Goal: Navigation & Orientation: Find specific page/section

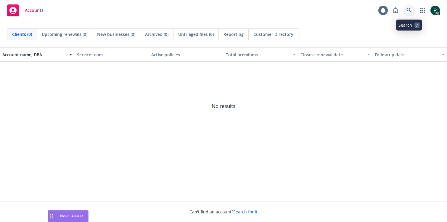
click at [409, 9] on icon at bounding box center [408, 10] width 5 height 5
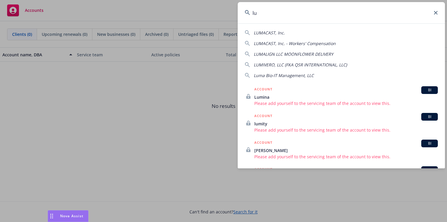
type input "l"
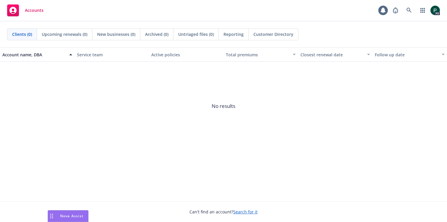
drag, startPoint x: 153, startPoint y: 102, endPoint x: 197, endPoint y: 70, distance: 54.2
click at [411, 11] on icon at bounding box center [408, 10] width 5 height 5
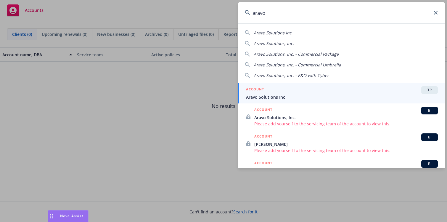
type input "aravo"
click at [273, 93] on div "ACCOUNT TR" at bounding box center [342, 90] width 192 height 8
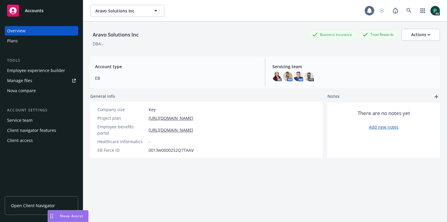
click at [31, 42] on div "Plans" at bounding box center [41, 40] width 69 height 9
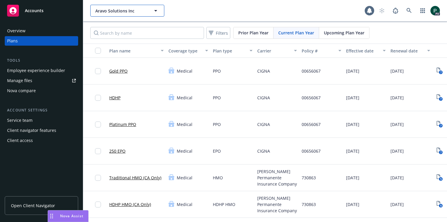
click at [122, 16] on button "Aravo Solutions Inc" at bounding box center [127, 11] width 74 height 12
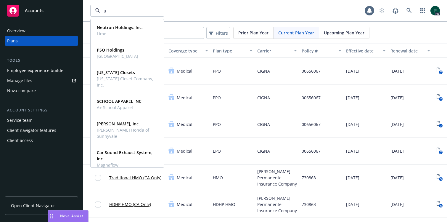
type input "lum"
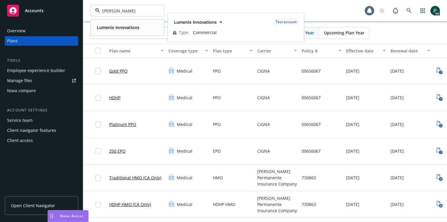
click at [121, 29] on strong "Lumenix Innovations" at bounding box center [118, 28] width 43 height 6
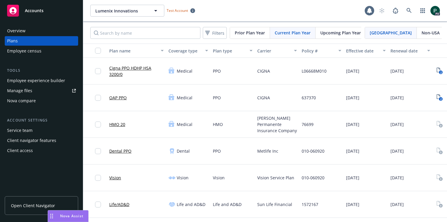
click at [26, 207] on span "Open Client Navigator" at bounding box center [33, 205] width 44 height 6
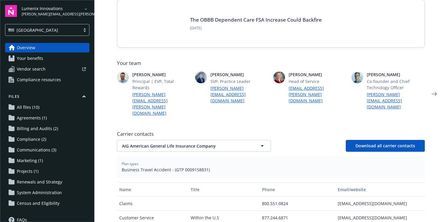
scroll to position [120, 0]
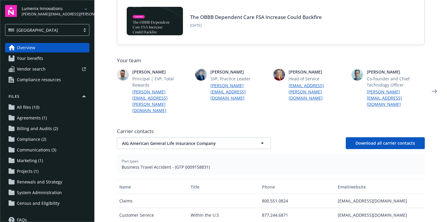
click at [40, 59] on span "Your benefits" at bounding box center [30, 58] width 26 height 9
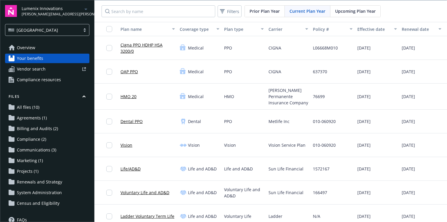
click at [132, 43] on link "Cigna PPO HDHP HSA 3200/0" at bounding box center [147, 48] width 54 height 12
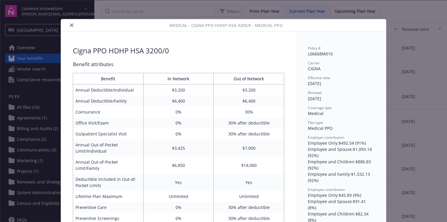
click at [73, 25] on icon "close" at bounding box center [72, 25] width 4 height 4
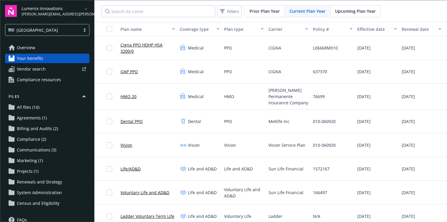
click at [49, 82] on span "Compliance resources" at bounding box center [39, 79] width 44 height 9
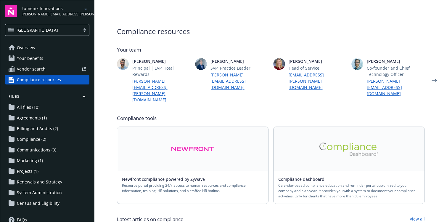
scroll to position [23, 0]
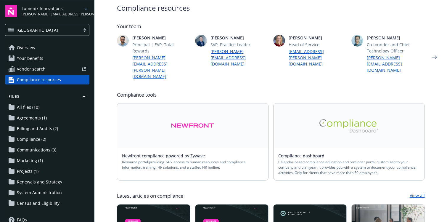
click at [43, 49] on link "Overview" at bounding box center [47, 47] width 84 height 9
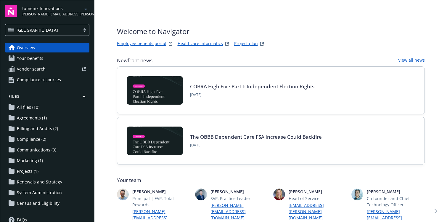
click at [142, 44] on link "Employee benefits portal" at bounding box center [141, 43] width 49 height 7
click at [72, 8] on div "Lumenix Innovations [PERSON_NAME][EMAIL_ADDRESS][PERSON_NAME][DOMAIN_NAME]" at bounding box center [56, 11] width 68 height 12
drag, startPoint x: 327, startPoint y: 21, endPoint x: 323, endPoint y: 21, distance: 3.8
click at [74, 12] on div "Lumenix Innovations [PERSON_NAME][EMAIL_ADDRESS][PERSON_NAME][DOMAIN_NAME]" at bounding box center [56, 11] width 68 height 12
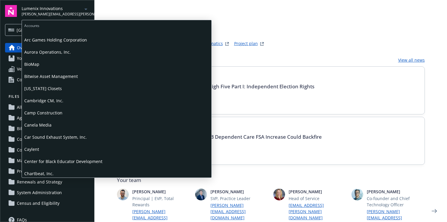
scroll to position [69, 0]
click at [55, 129] on span "Canela Media" at bounding box center [116, 124] width 185 height 12
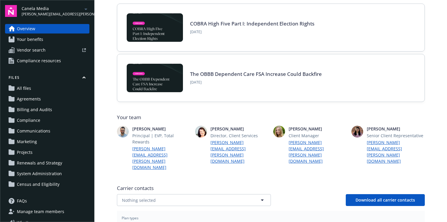
scroll to position [56, 0]
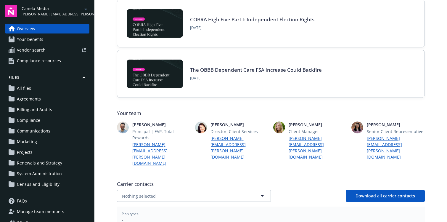
click at [58, 12] on span "[PERSON_NAME][EMAIL_ADDRESS][PERSON_NAME][DOMAIN_NAME]" at bounding box center [52, 14] width 61 height 5
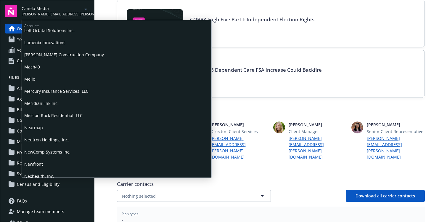
scroll to position [468, 0]
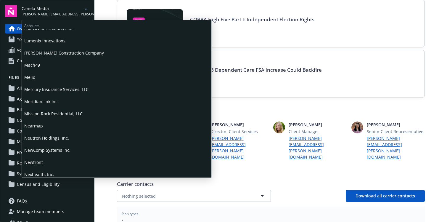
click at [65, 91] on span "Mercury Insurance Services, LLC" at bounding box center [116, 89] width 185 height 12
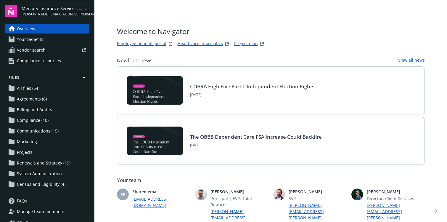
click at [32, 40] on span "Your benefits" at bounding box center [30, 39] width 26 height 9
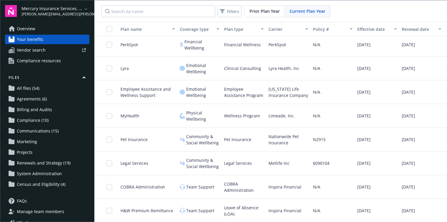
scroll to position [1, 0]
click at [39, 27] on link "Overview" at bounding box center [47, 28] width 84 height 9
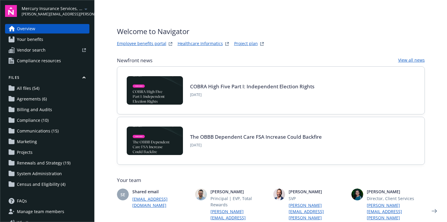
click at [152, 41] on link "Employee benefits portal" at bounding box center [141, 43] width 49 height 7
click at [39, 36] on span "Your benefits" at bounding box center [30, 39] width 26 height 9
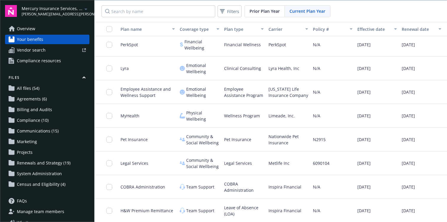
scroll to position [1, 0]
drag, startPoint x: 165, startPoint y: 211, endPoint x: 125, endPoint y: 211, distance: 39.1
click at [125, 211] on span "H&W Premium Remittance" at bounding box center [146, 210] width 53 height 6
drag, startPoint x: 302, startPoint y: 211, endPoint x: 266, endPoint y: 212, distance: 36.1
click at [266, 212] on div "Inspira Financial" at bounding box center [288, 210] width 44 height 24
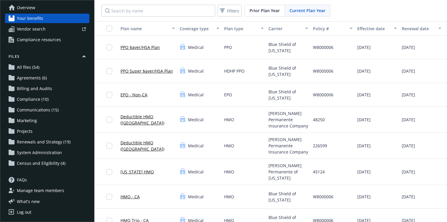
scroll to position [0, 0]
click at [28, 9] on span "Overview" at bounding box center [26, 7] width 18 height 9
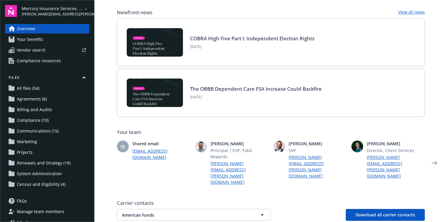
scroll to position [51, 0]
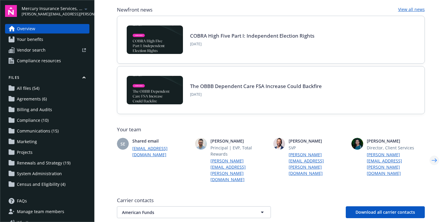
click at [436, 154] on icon "Next" at bounding box center [433, 160] width 9 height 12
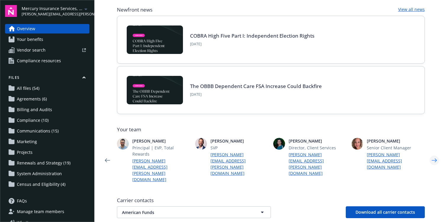
click at [436, 154] on icon "Next" at bounding box center [433, 160] width 9 height 12
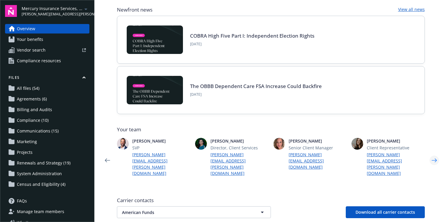
click at [436, 154] on icon "Next" at bounding box center [433, 160] width 9 height 12
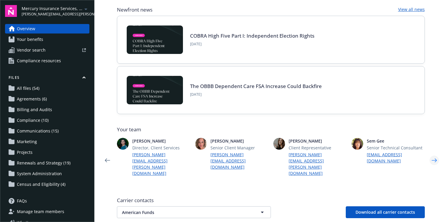
click at [436, 154] on icon "Next" at bounding box center [433, 160] width 9 height 12
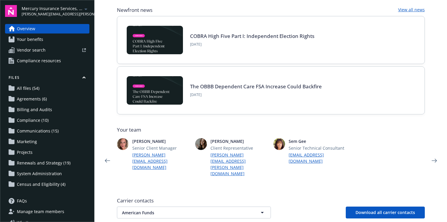
scroll to position [0, 0]
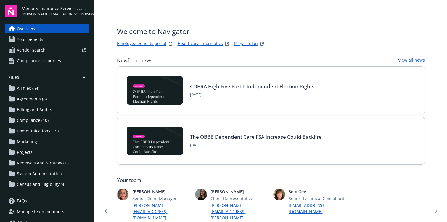
click at [242, 44] on link "Project plan" at bounding box center [246, 43] width 24 height 7
